Goal: Transaction & Acquisition: Purchase product/service

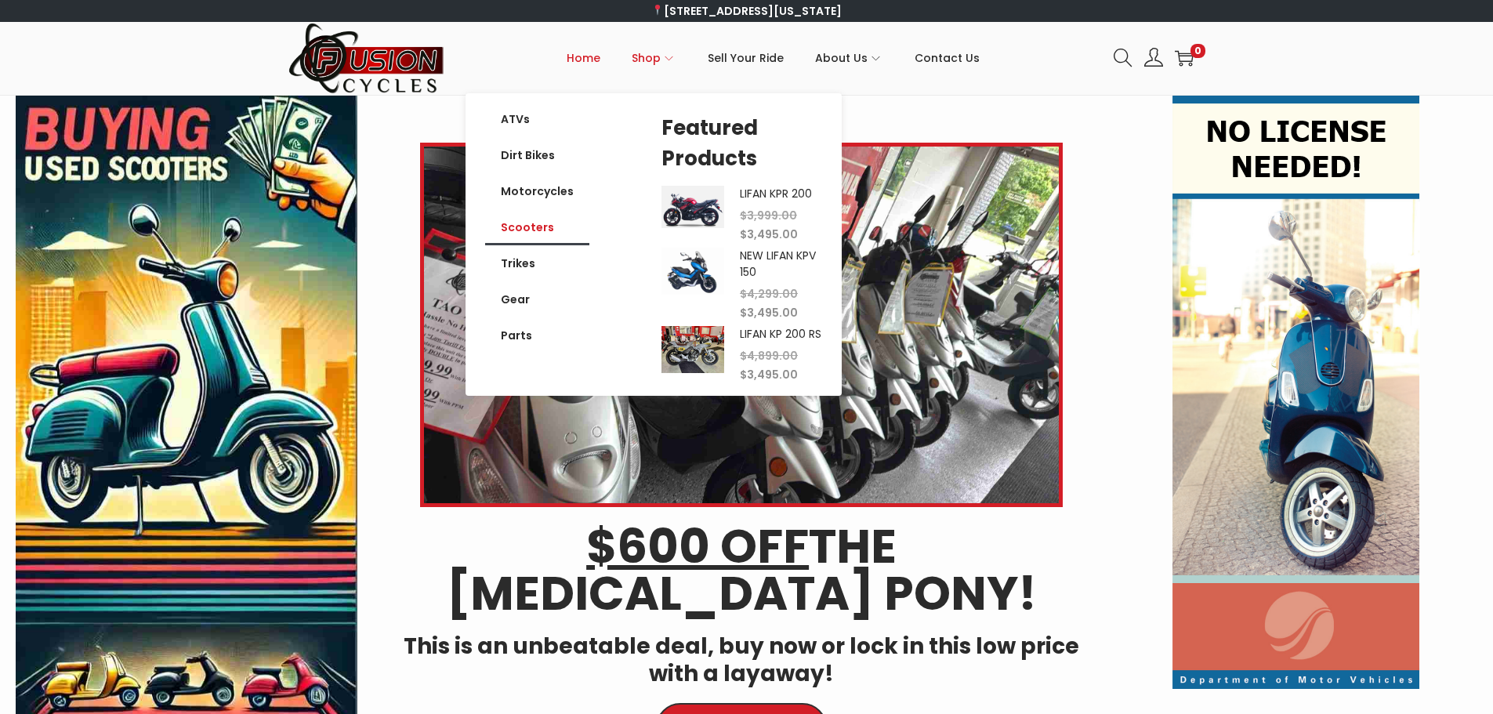
click at [527, 232] on link "Scooters" at bounding box center [537, 227] width 104 height 36
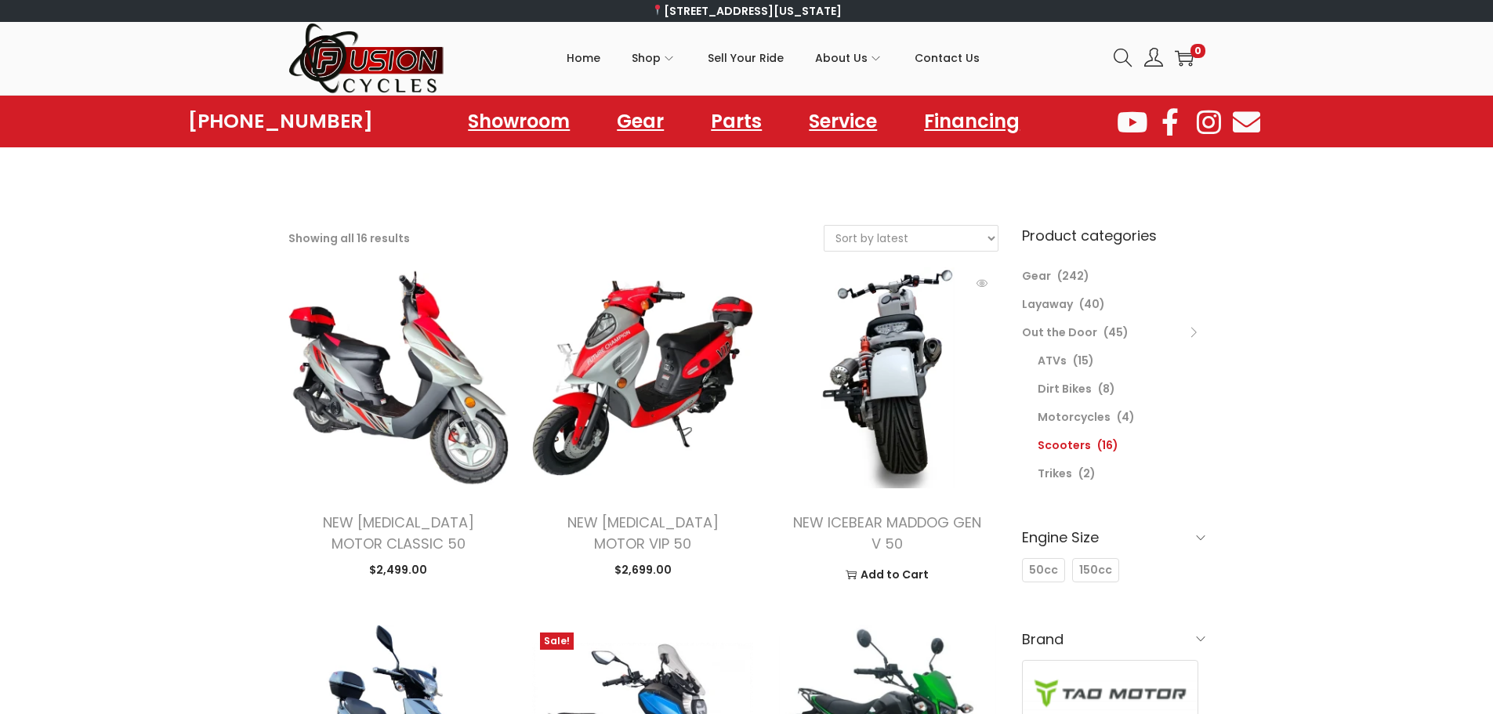
click at [880, 381] on img at bounding box center [886, 377] width 221 height 221
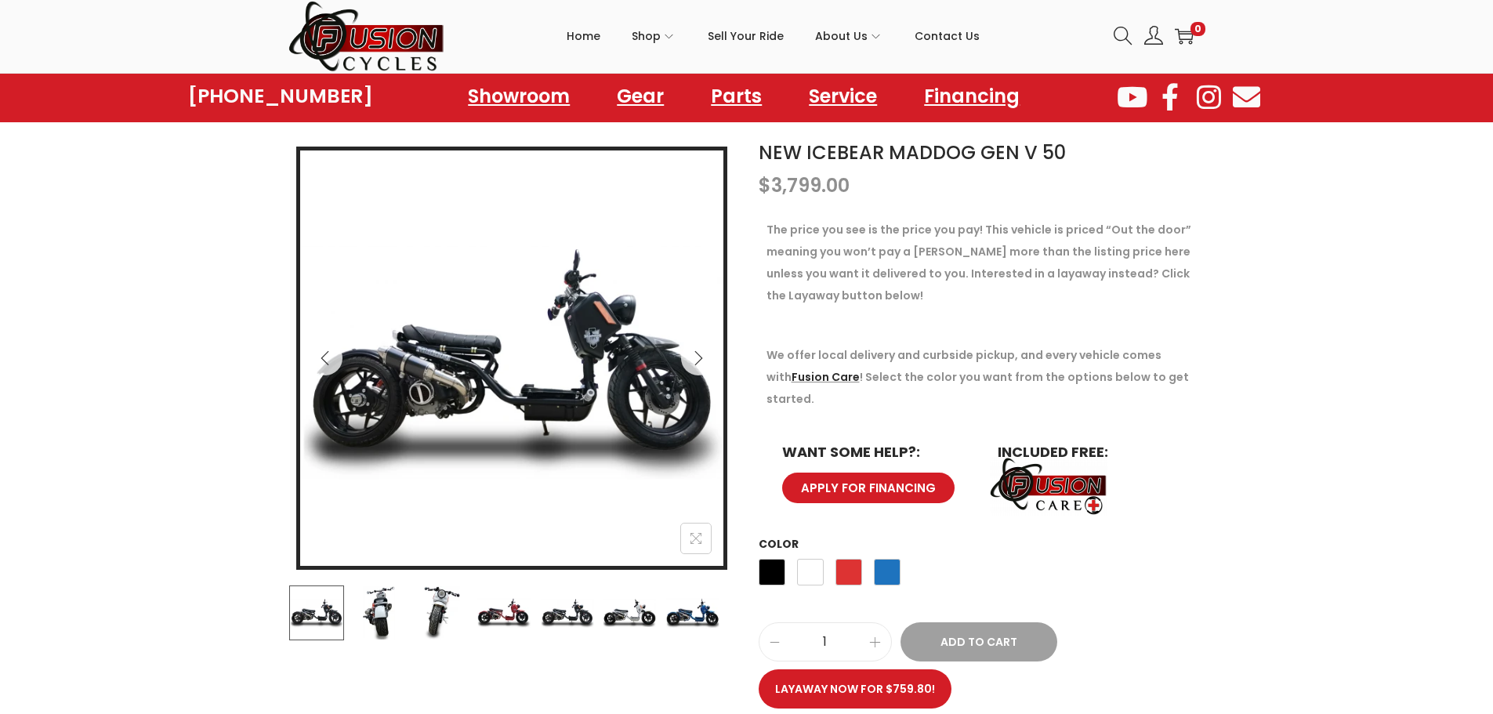
scroll to position [313, 0]
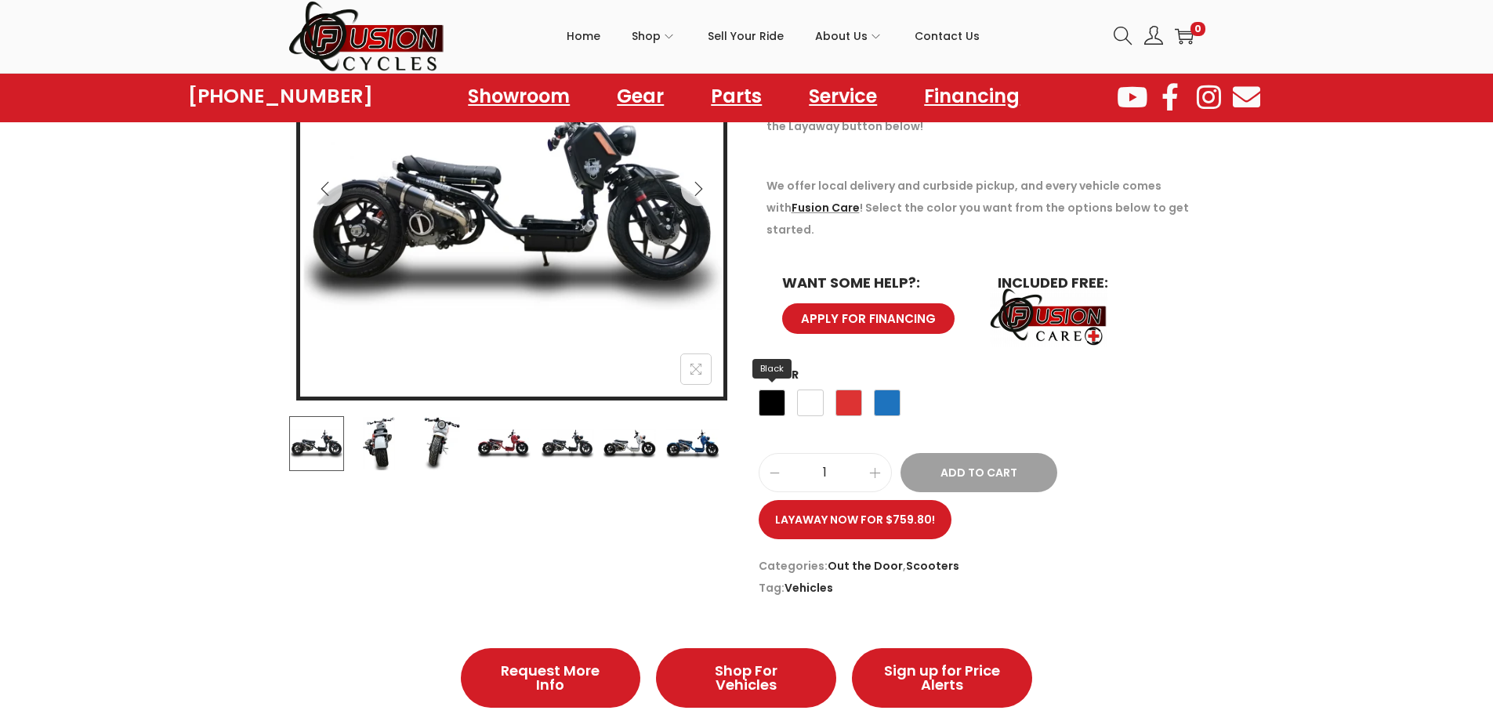
click at [774, 389] on span "Black" at bounding box center [771, 402] width 27 height 27
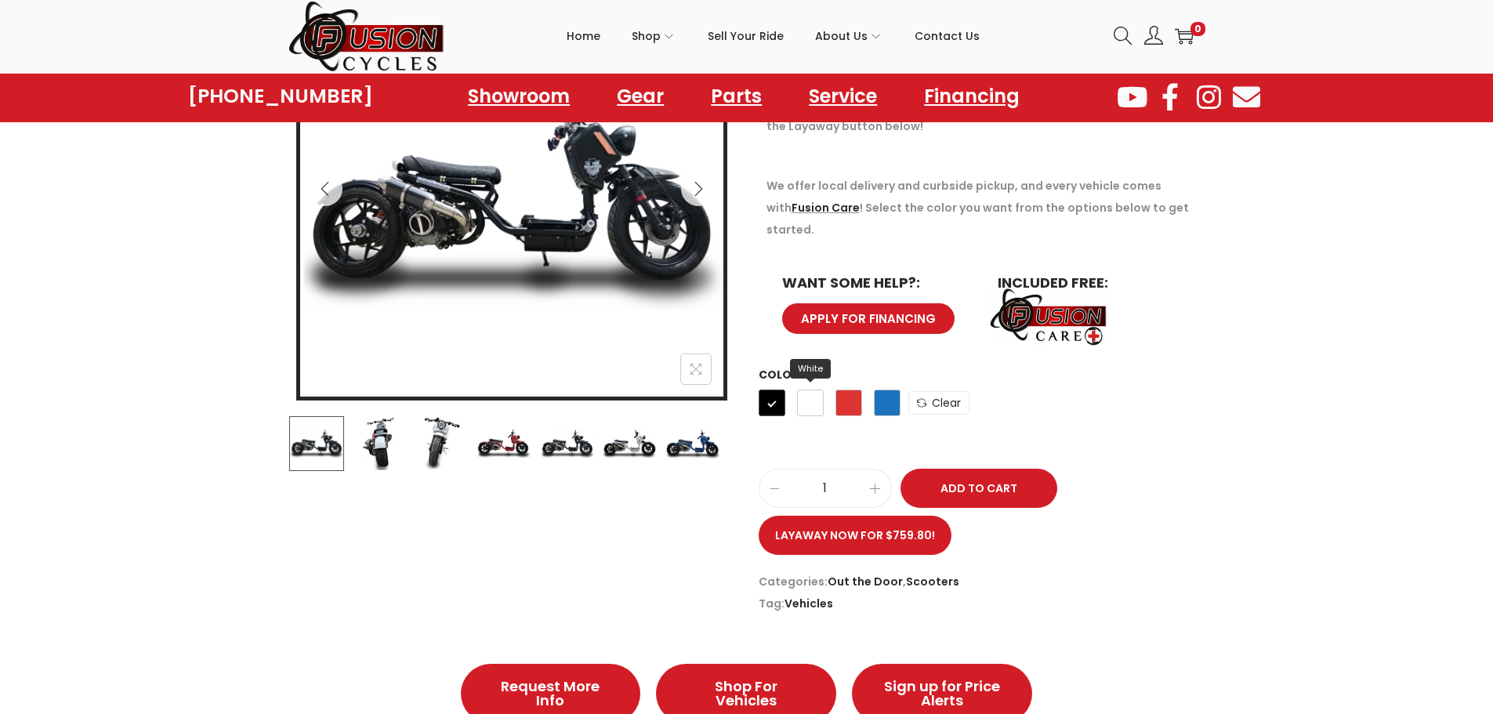
click at [814, 389] on span "White" at bounding box center [810, 402] width 27 height 27
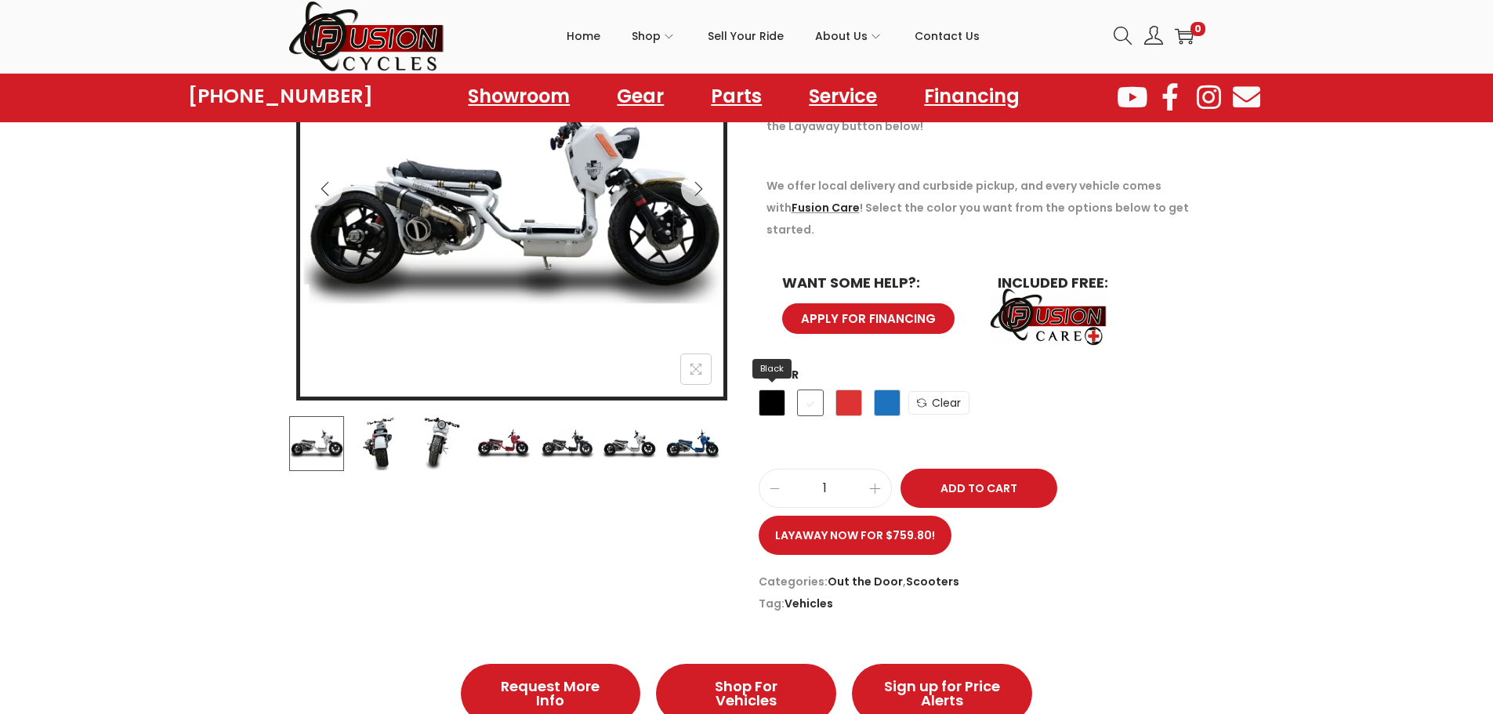
click at [769, 389] on span "Black" at bounding box center [771, 402] width 27 height 27
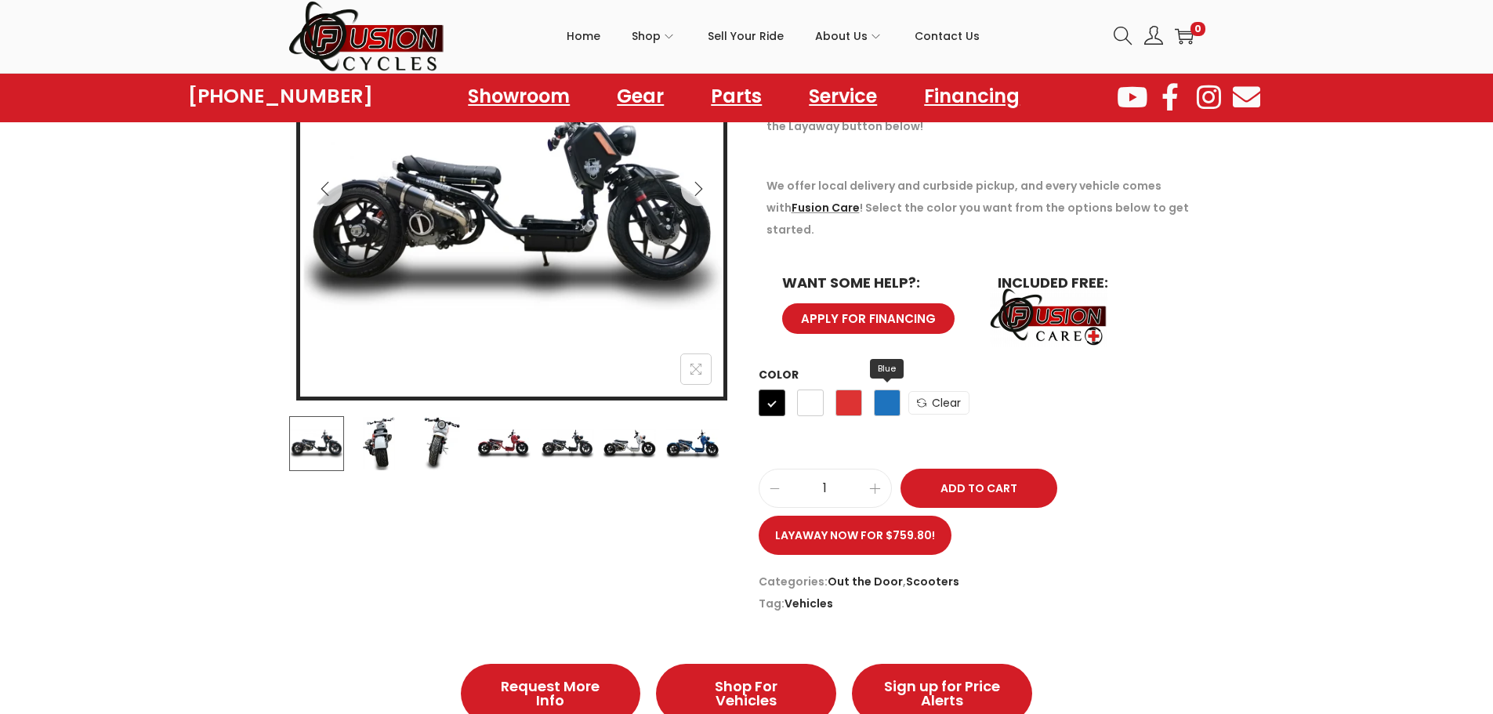
click at [891, 389] on span "Blue" at bounding box center [887, 402] width 27 height 27
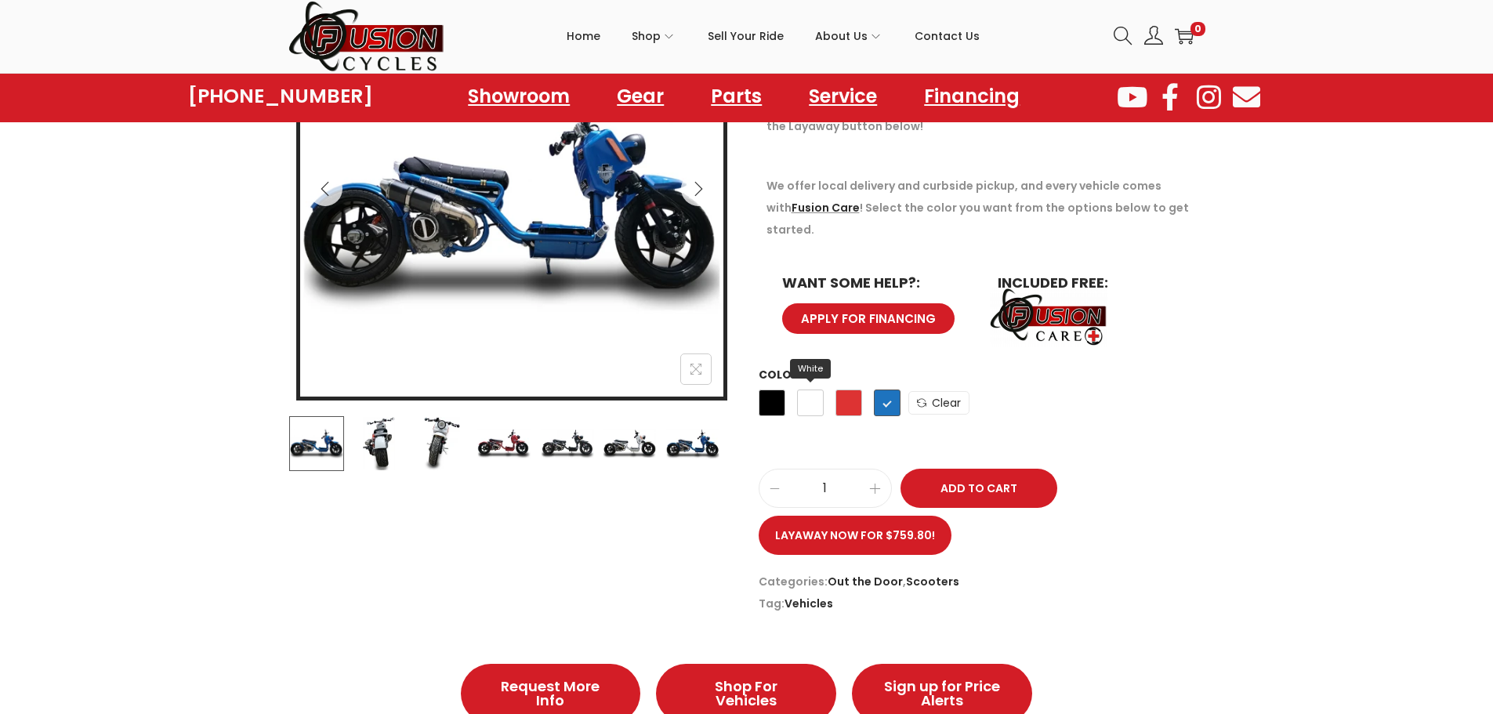
click at [809, 389] on span "White" at bounding box center [810, 402] width 27 height 27
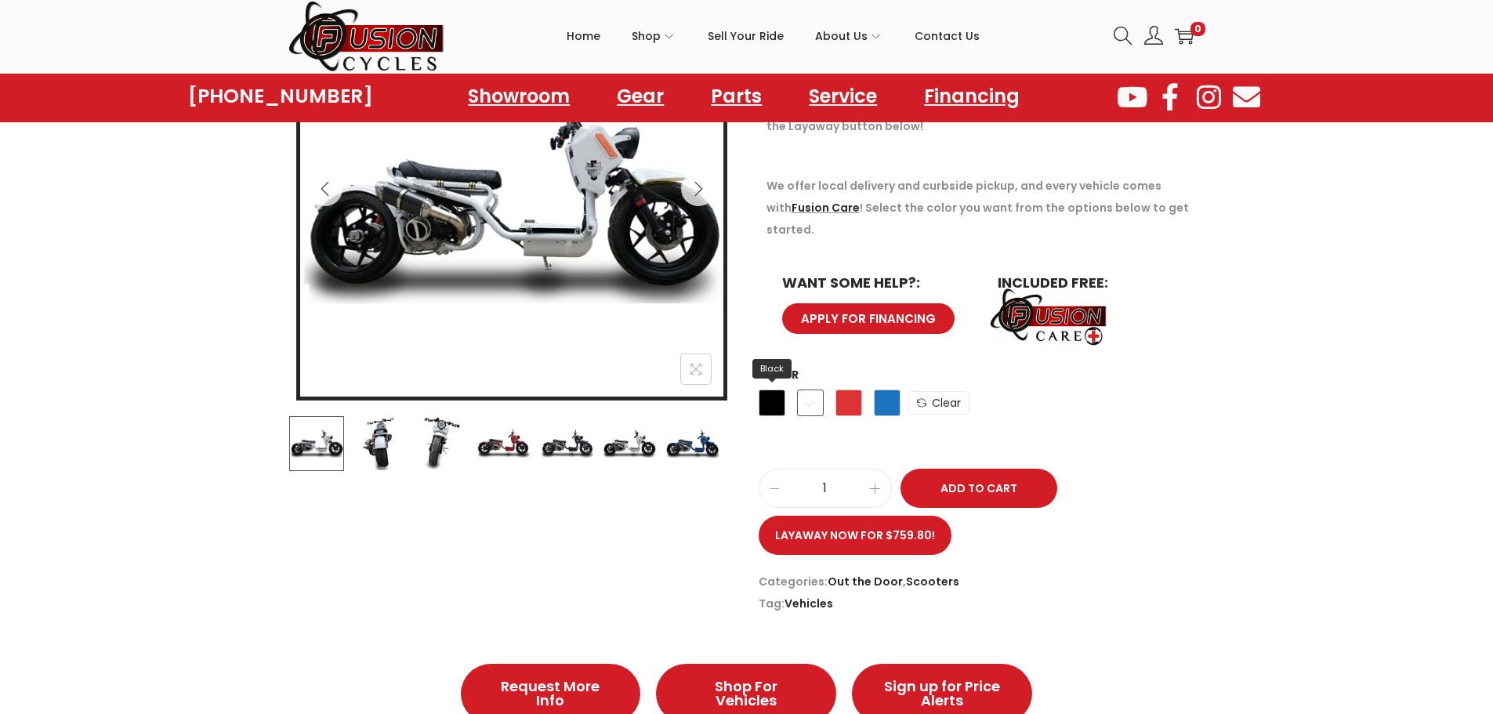
click at [768, 389] on span "Black" at bounding box center [771, 402] width 27 height 27
